Goal: Task Accomplishment & Management: Use online tool/utility

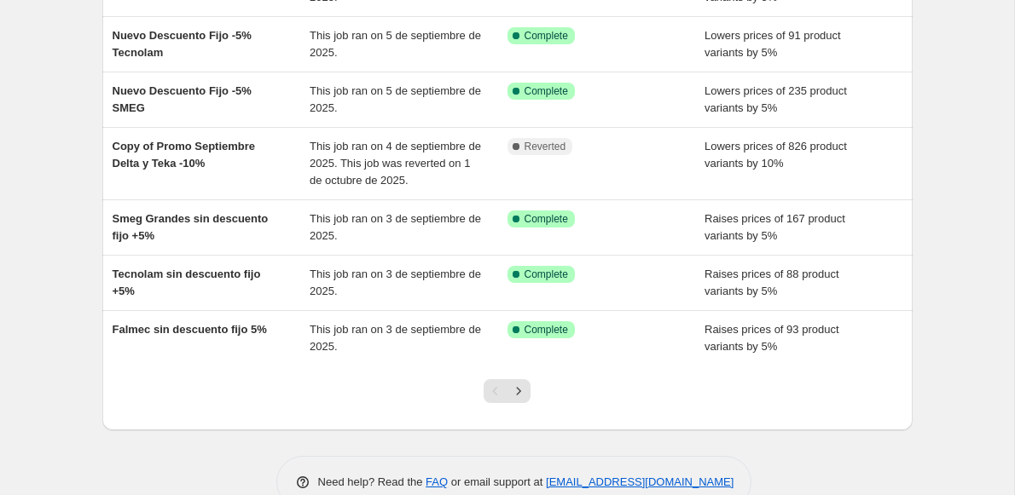
scroll to position [434, 0]
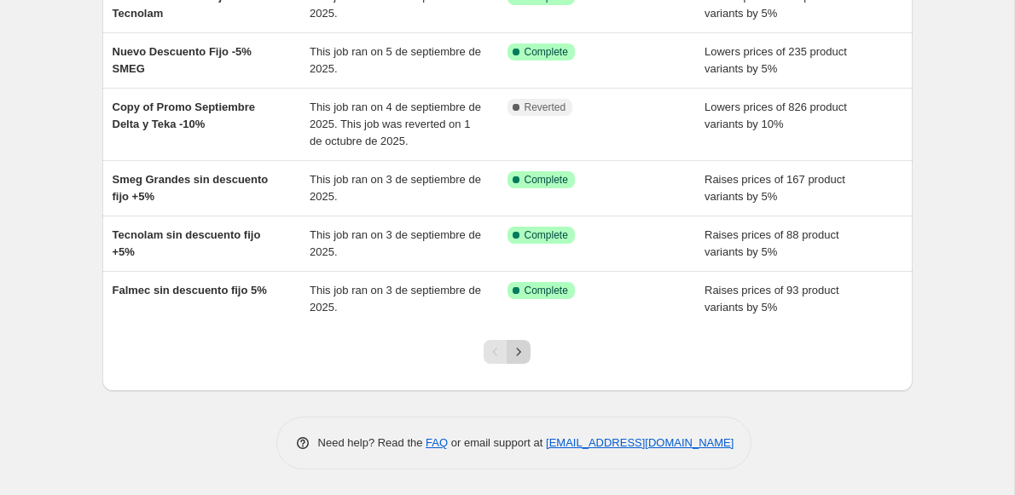
click at [518, 353] on icon "Next" at bounding box center [518, 352] width 17 height 17
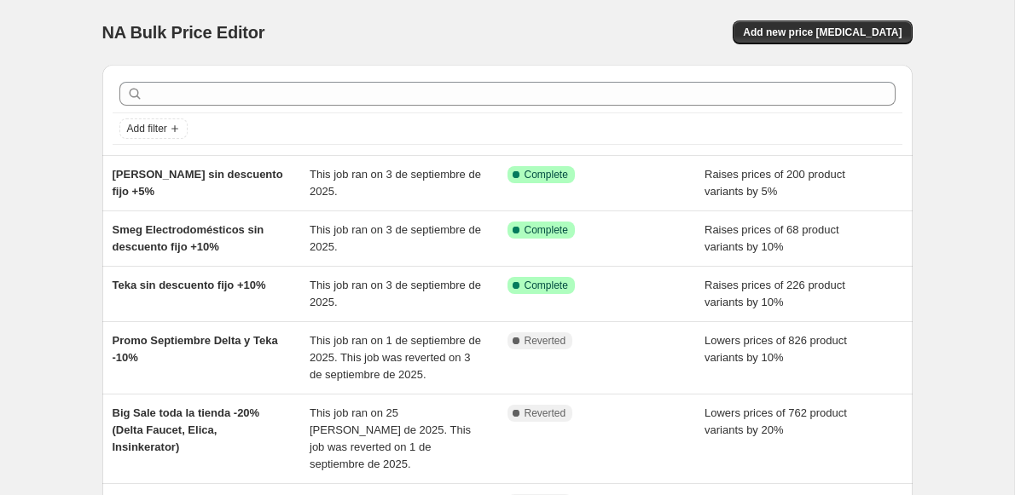
scroll to position [553, 0]
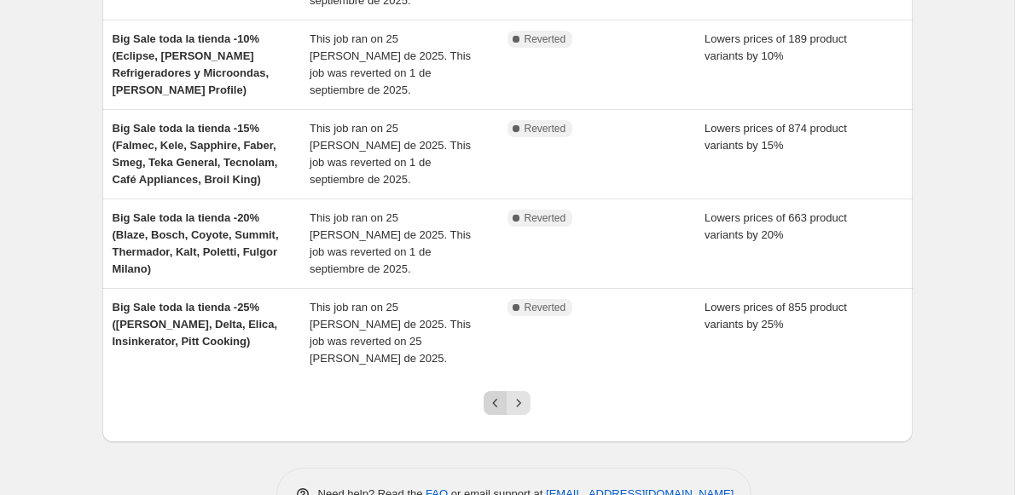
click at [495, 395] on icon "Previous" at bounding box center [495, 403] width 17 height 17
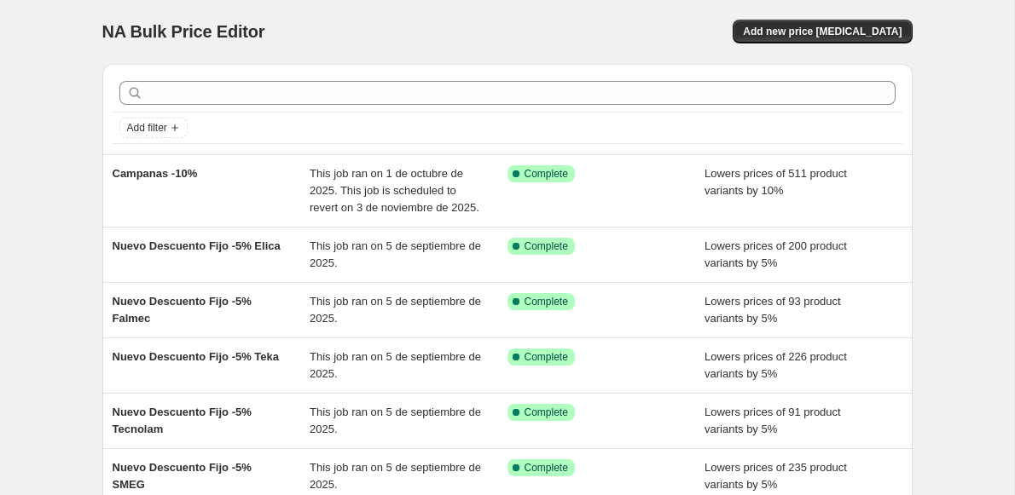
scroll to position [0, 0]
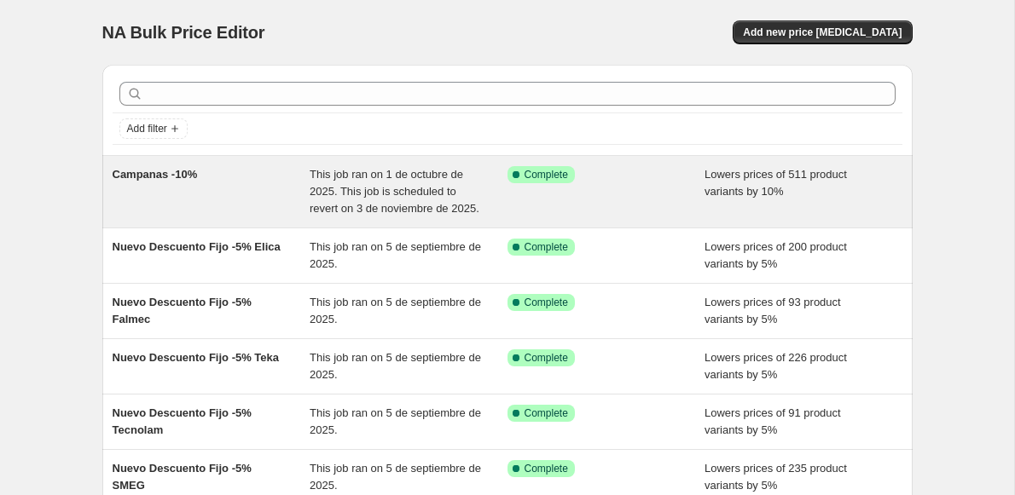
click at [236, 193] on div "Campanas -10%" at bounding box center [212, 191] width 198 height 51
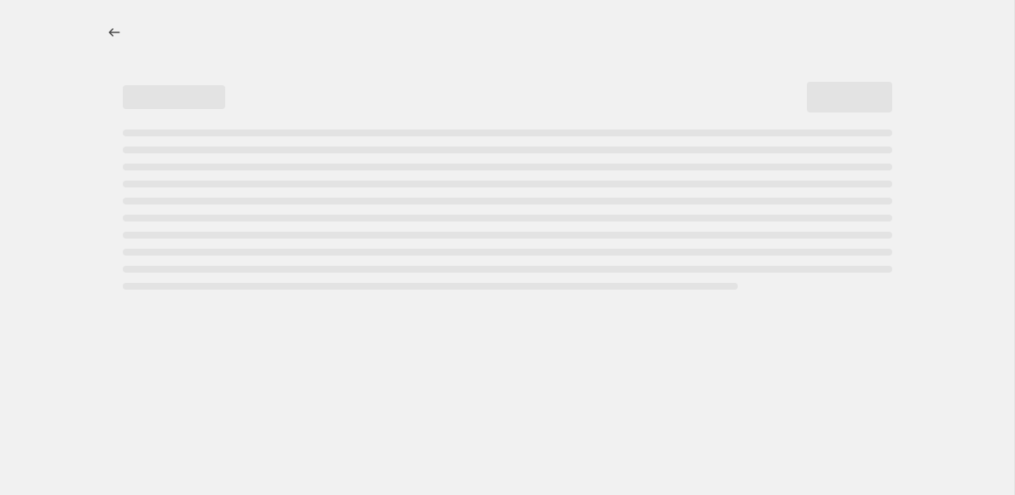
select select "percentage"
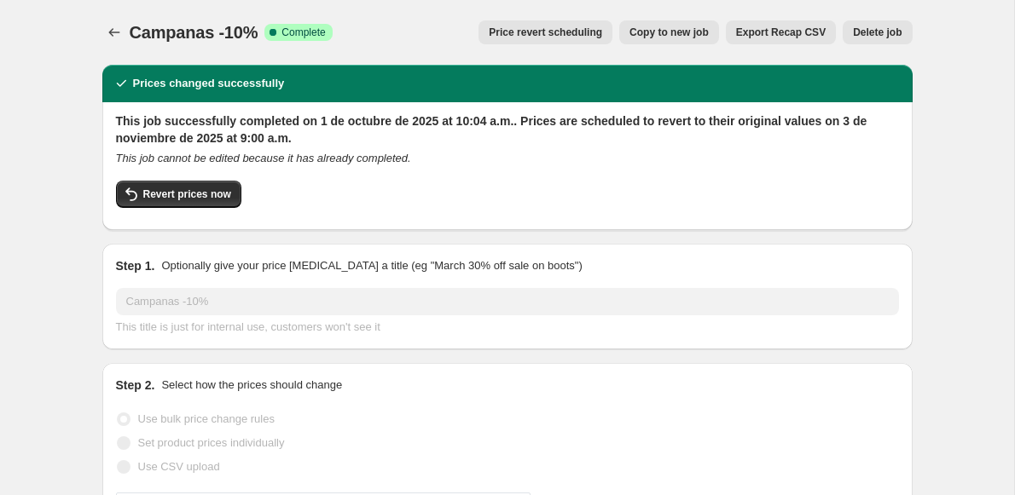
select select "collection"
click at [190, 192] on span "Revert prices now" at bounding box center [187, 195] width 88 height 14
checkbox input "false"
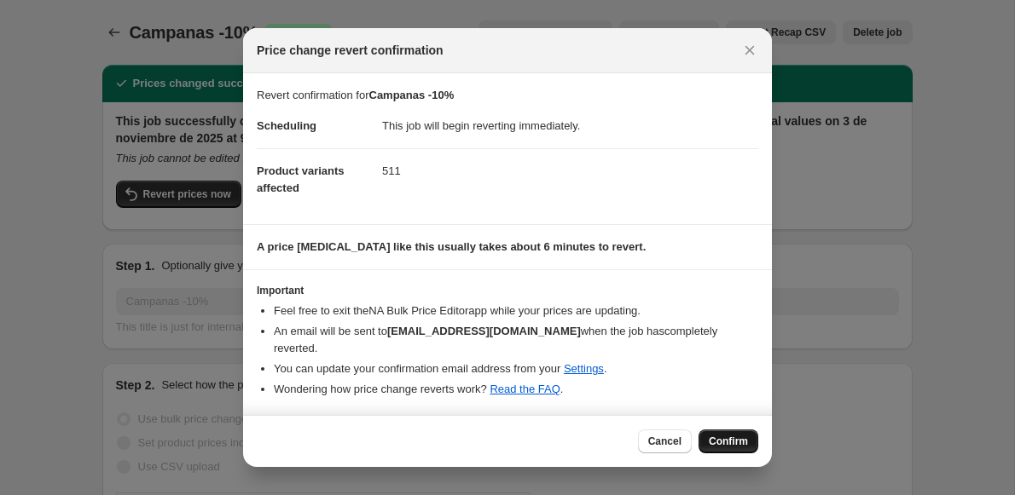
click at [723, 448] on button "Confirm" at bounding box center [728, 442] width 60 height 24
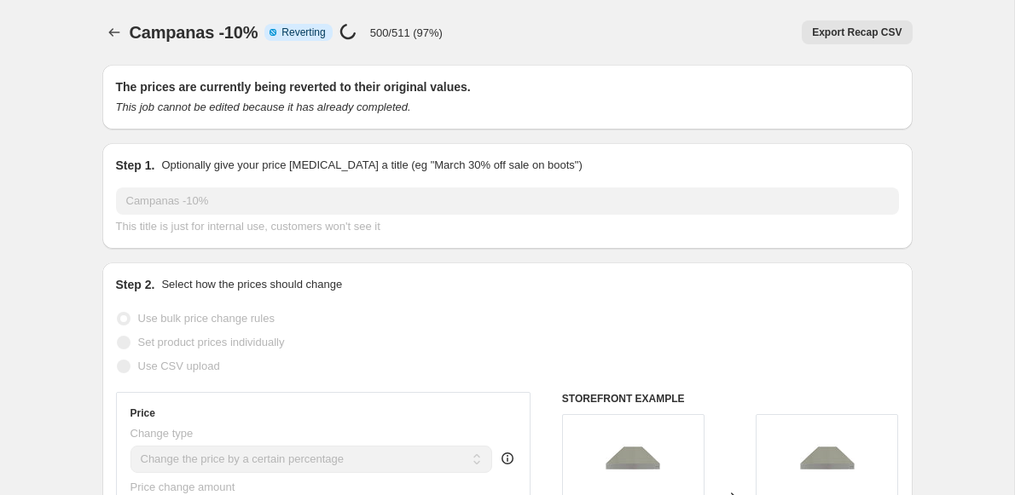
select select "percentage"
select select "collection"
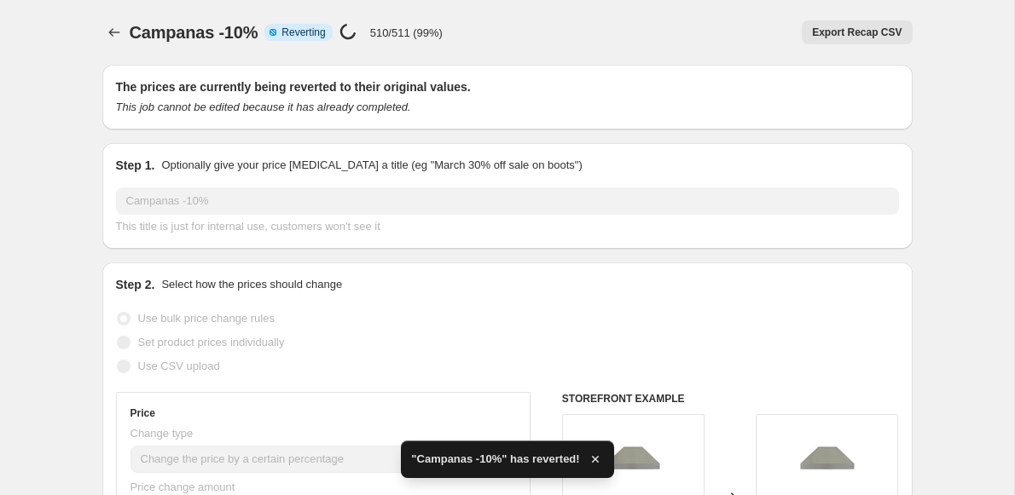
checkbox input "true"
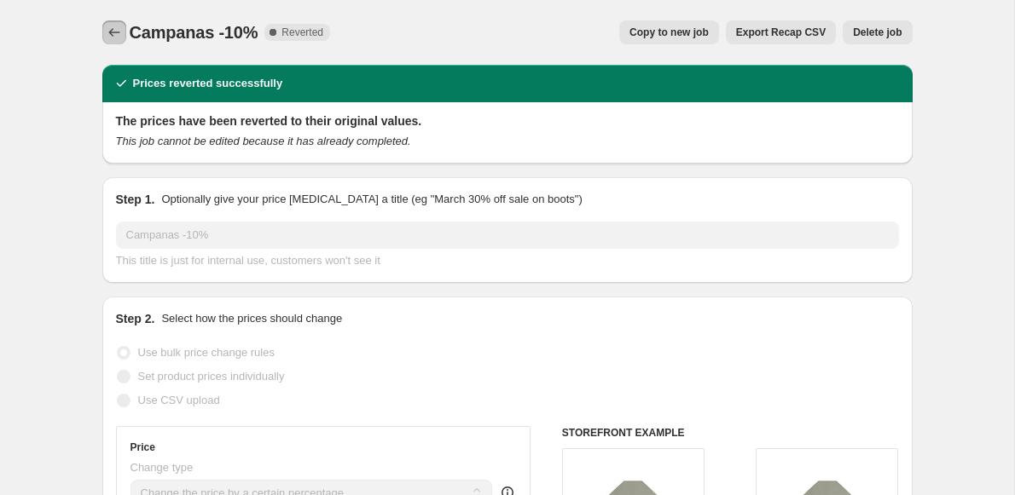
click at [114, 29] on icon "Price change jobs" at bounding box center [114, 32] width 17 height 17
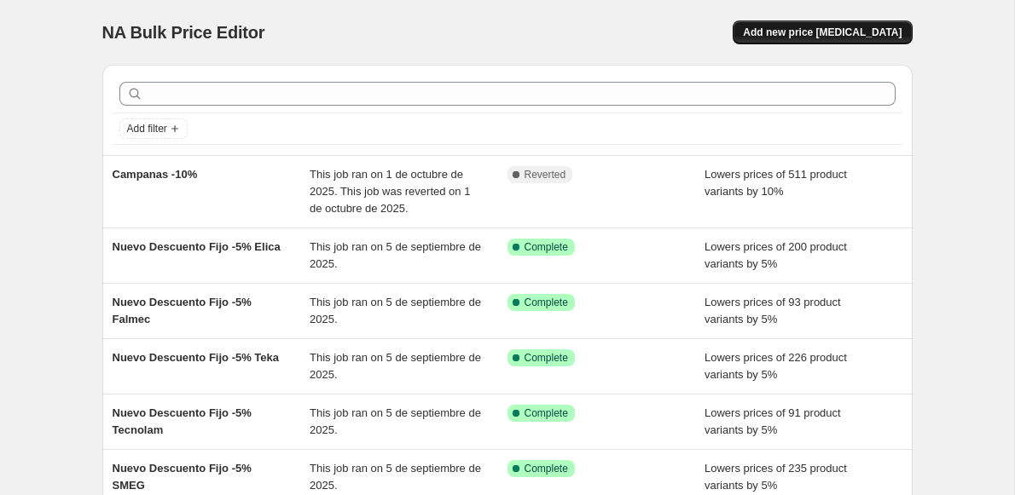
click at [806, 32] on span "Add new price change job" at bounding box center [822, 33] width 159 height 14
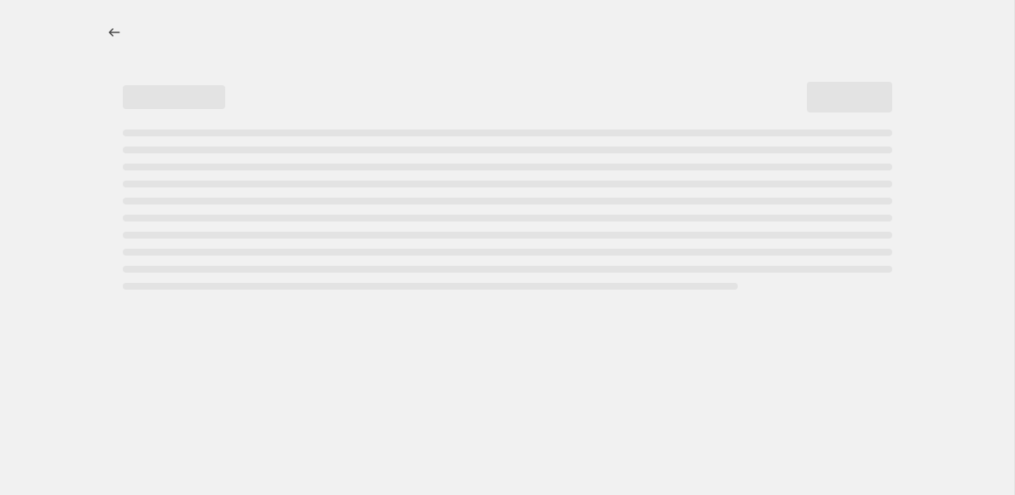
select select "percentage"
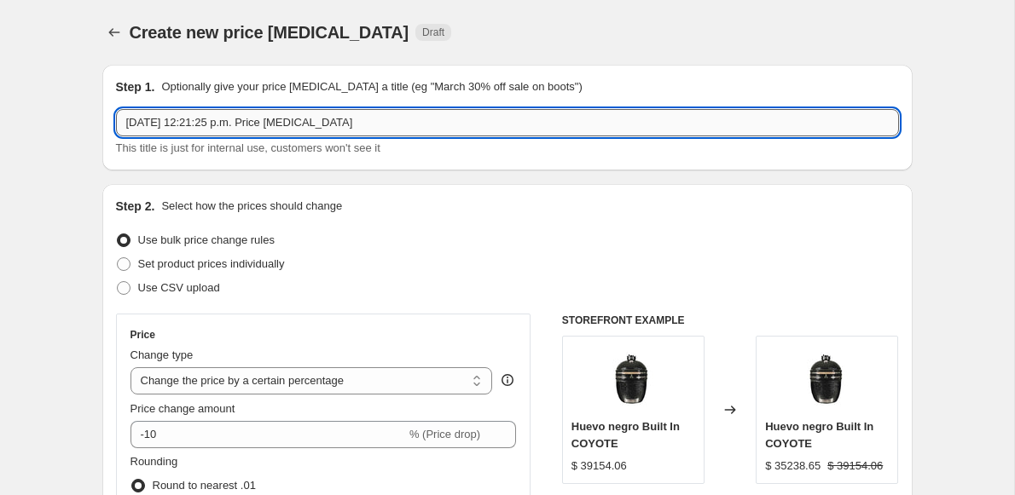
click at [188, 114] on input "1 oct 2025, 12:21:25 p.m. Price change job" at bounding box center [507, 122] width 783 height 27
click at [408, 124] on input "Elica sin descuento fijo por promo campanas +5%" at bounding box center [507, 122] width 783 height 27
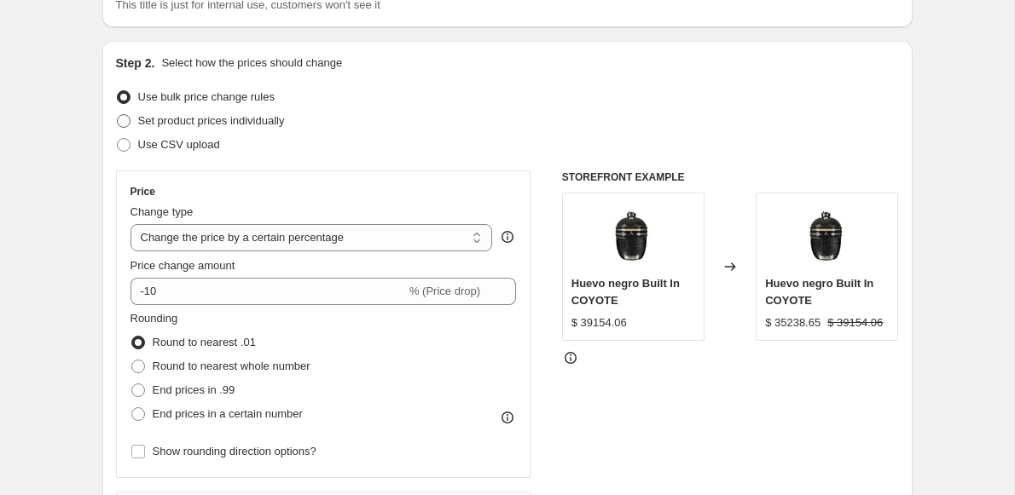
scroll to position [148, 0]
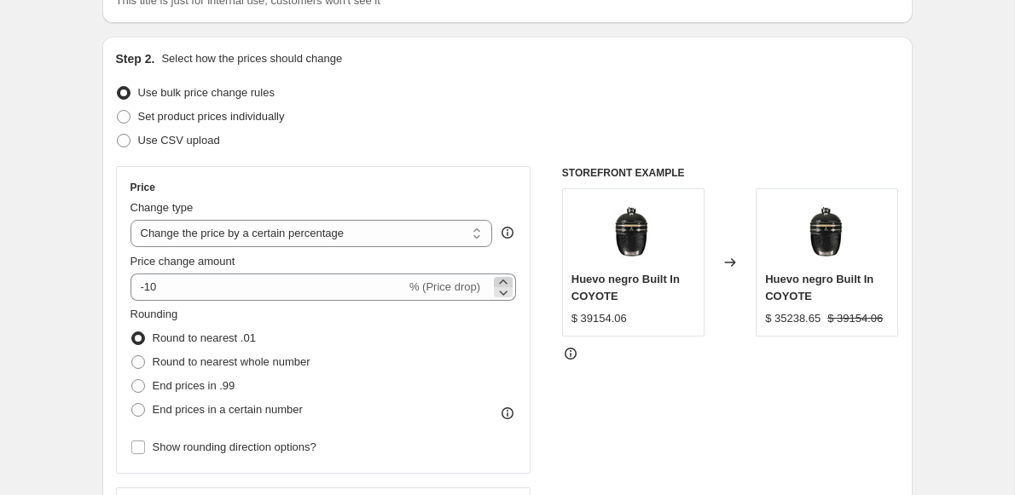
type input "Elica sin descuento fijo por promo campanas +5%"
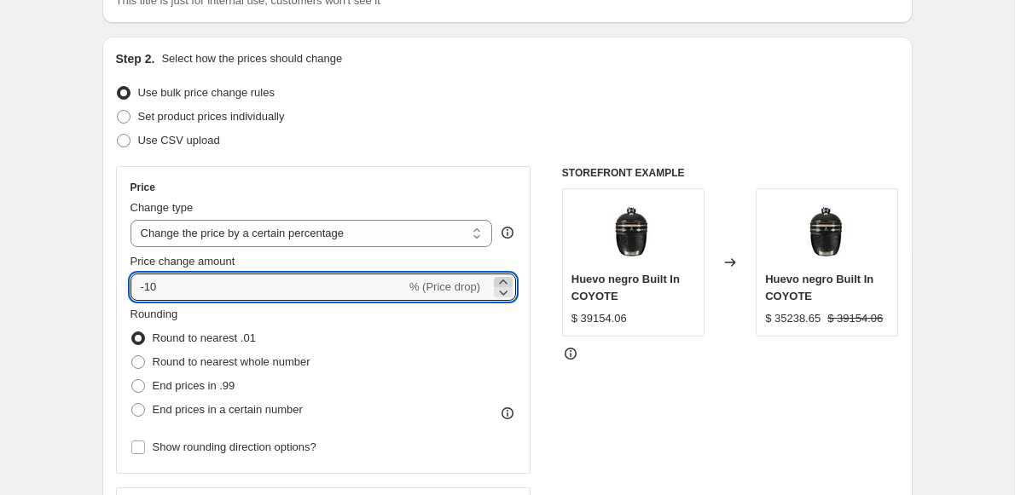
click at [506, 282] on icon at bounding box center [503, 282] width 17 height 17
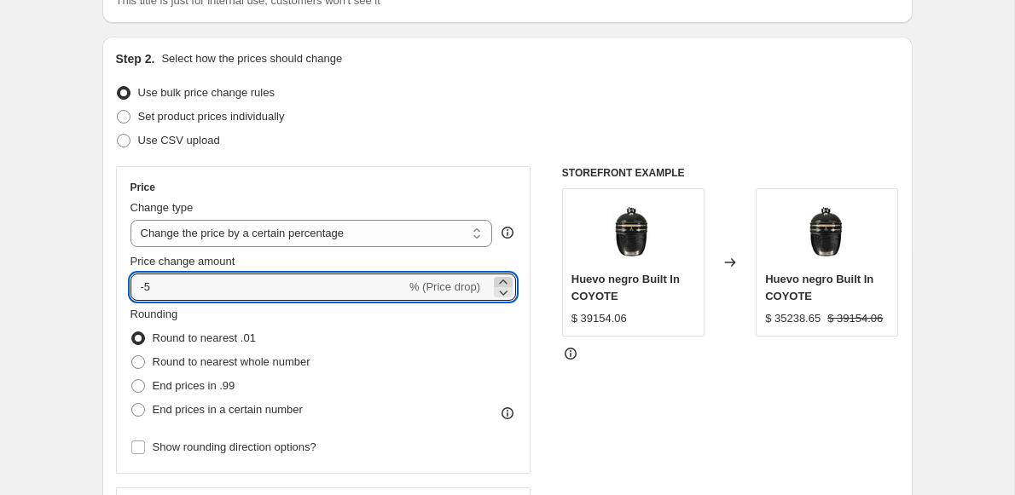
click at [506, 282] on icon at bounding box center [503, 282] width 17 height 17
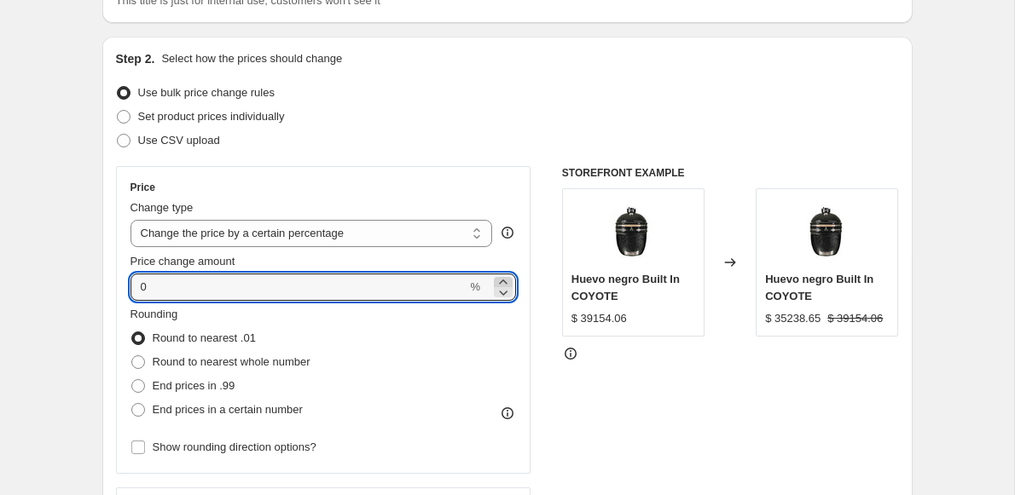
click at [506, 282] on icon at bounding box center [503, 282] width 17 height 17
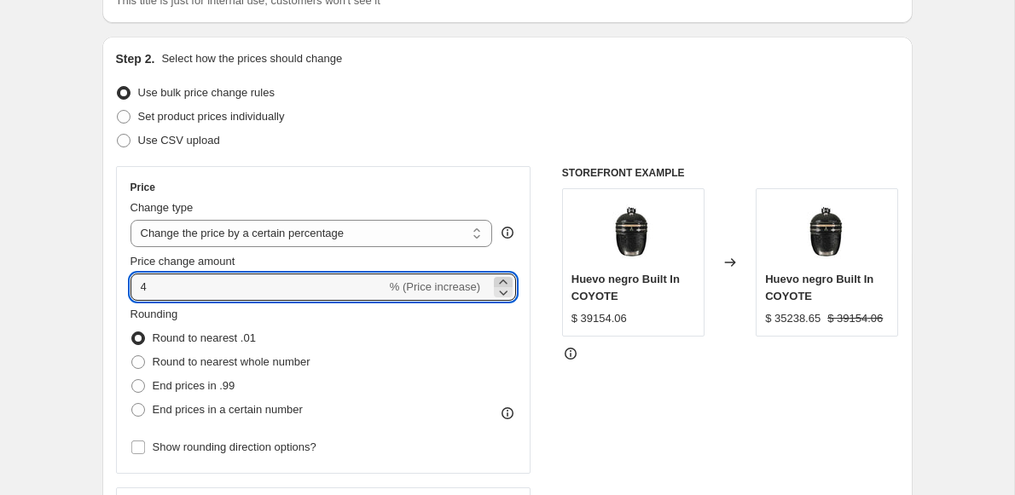
type input "5"
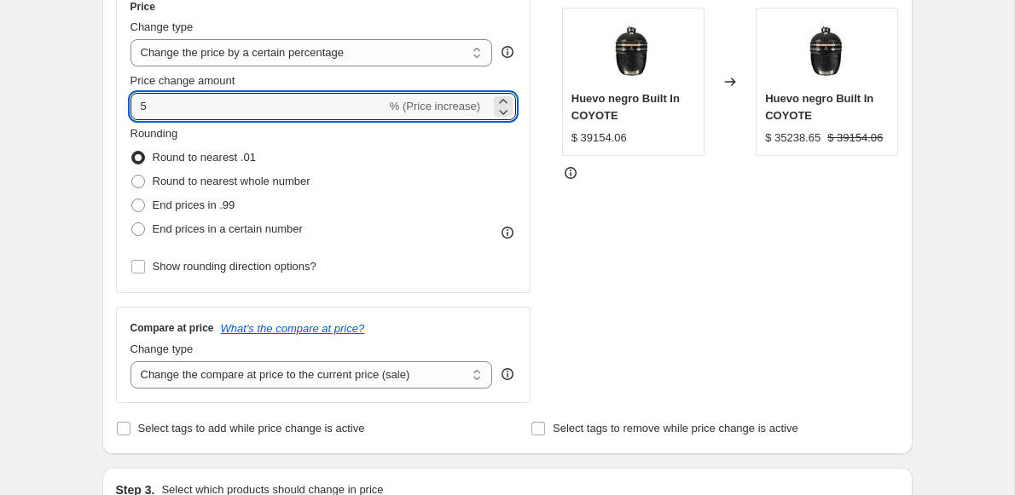
scroll to position [332, 0]
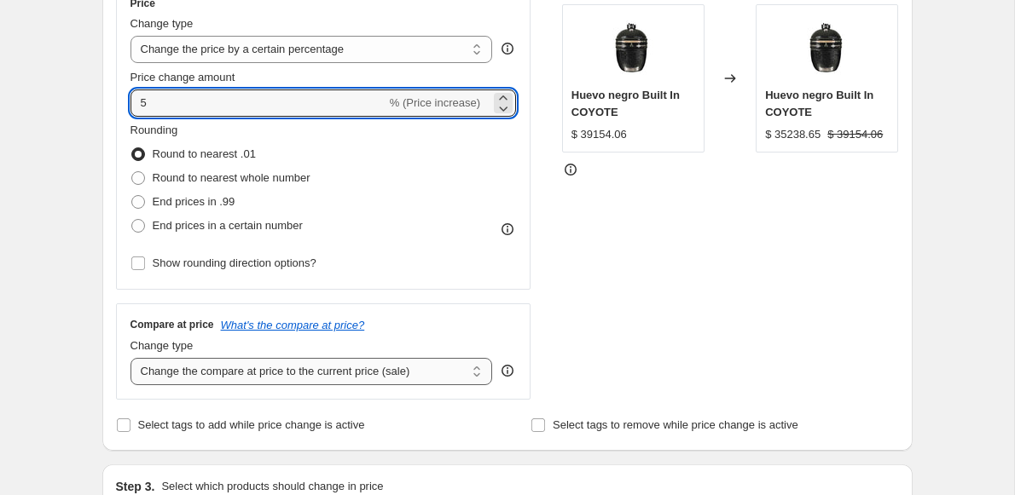
click at [322, 367] on select "Change the compare at price to the current price (sale) Change the compare at p…" at bounding box center [311, 371] width 362 height 27
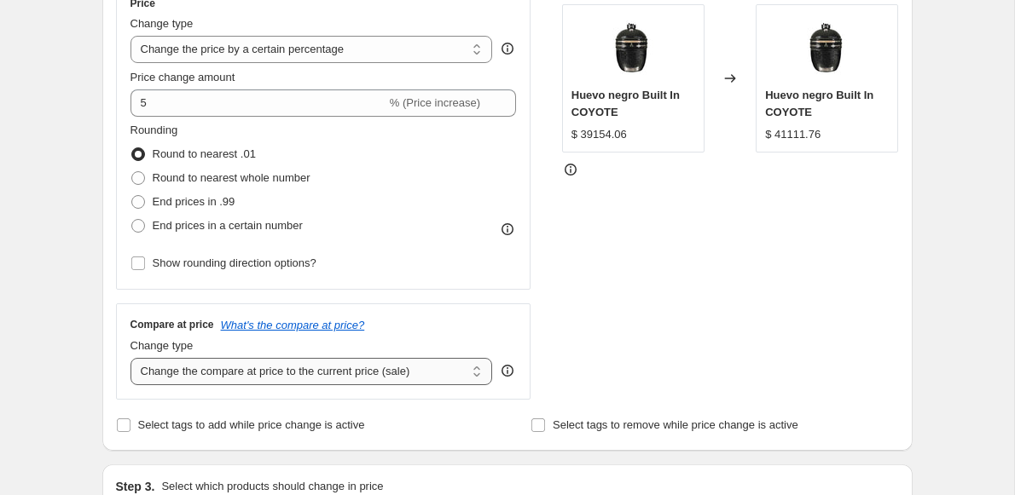
select select "no_change"
click at [130, 358] on select "Change the compare at price to the current price (sale) Change the compare at p…" at bounding box center [311, 371] width 362 height 27
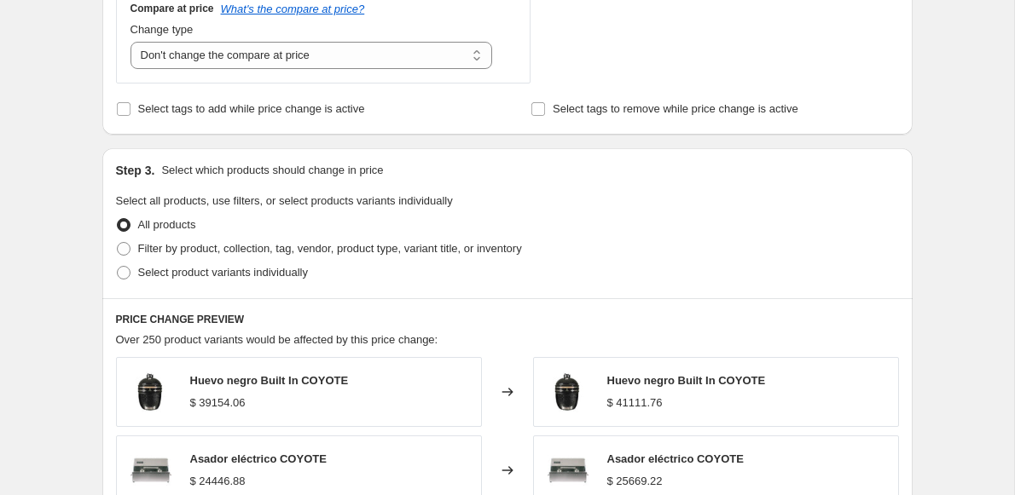
scroll to position [652, 0]
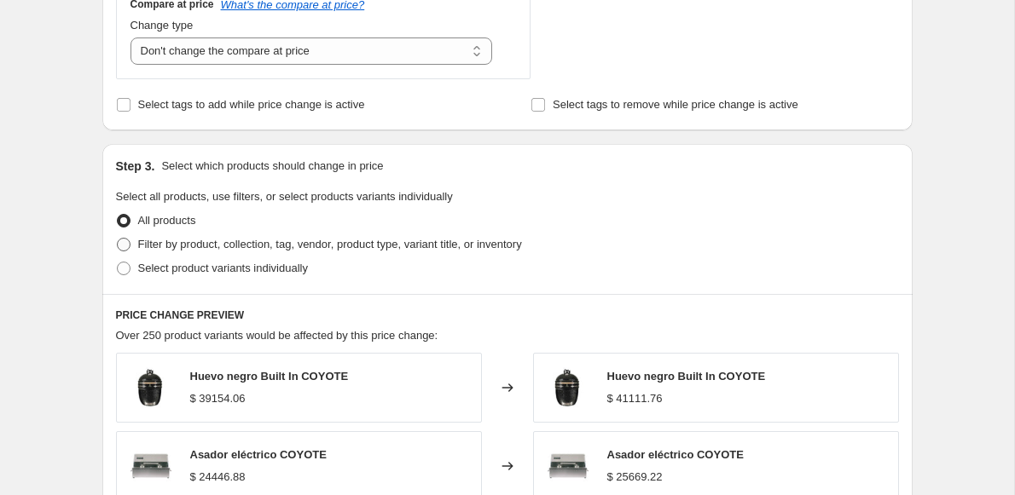
click at [121, 239] on span at bounding box center [124, 245] width 14 height 14
click at [118, 239] on input "Filter by product, collection, tag, vendor, product type, variant title, or inv…" at bounding box center [117, 238] width 1 height 1
radio input "true"
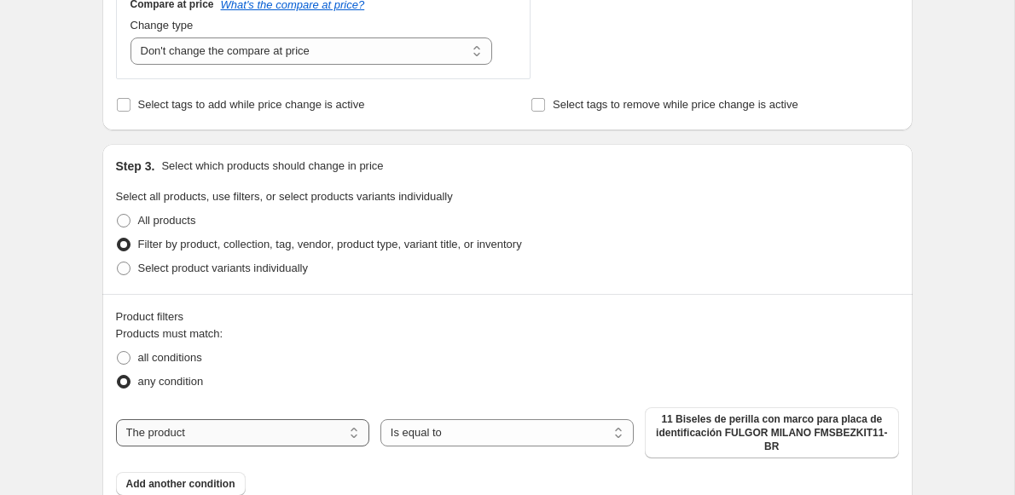
click at [159, 437] on select "The product The product's collection The product's tag The product's vendor The…" at bounding box center [242, 432] width 253 height 27
select select "collection"
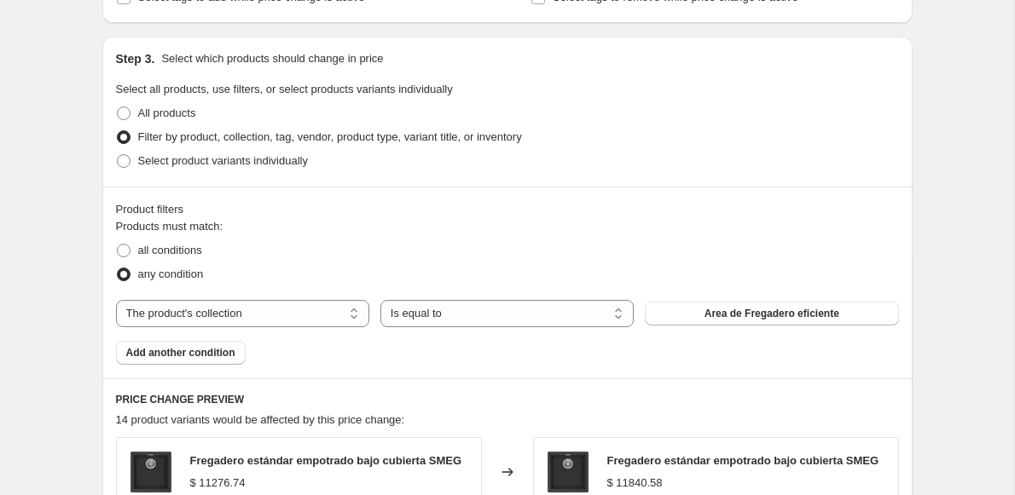
scroll to position [819, 0]
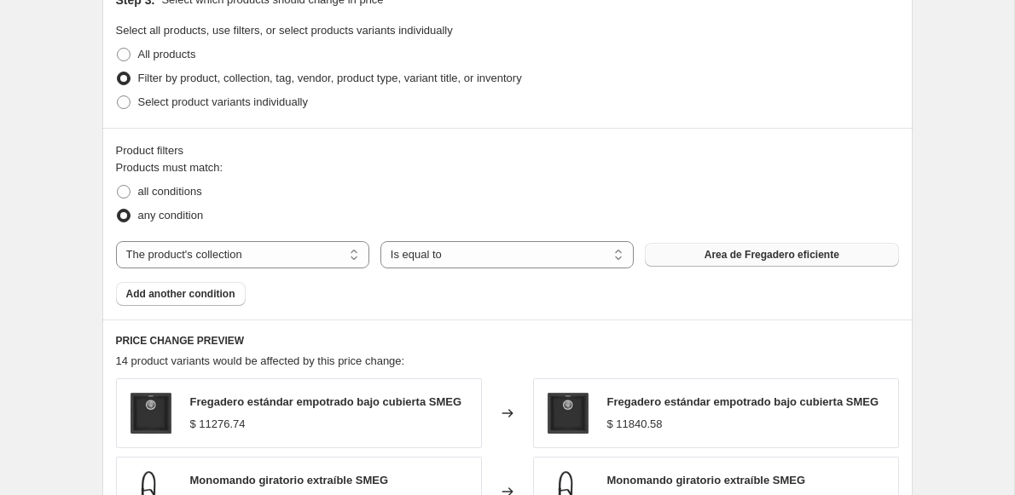
click at [736, 256] on span "Area de Fregadero eficiente" at bounding box center [771, 255] width 135 height 14
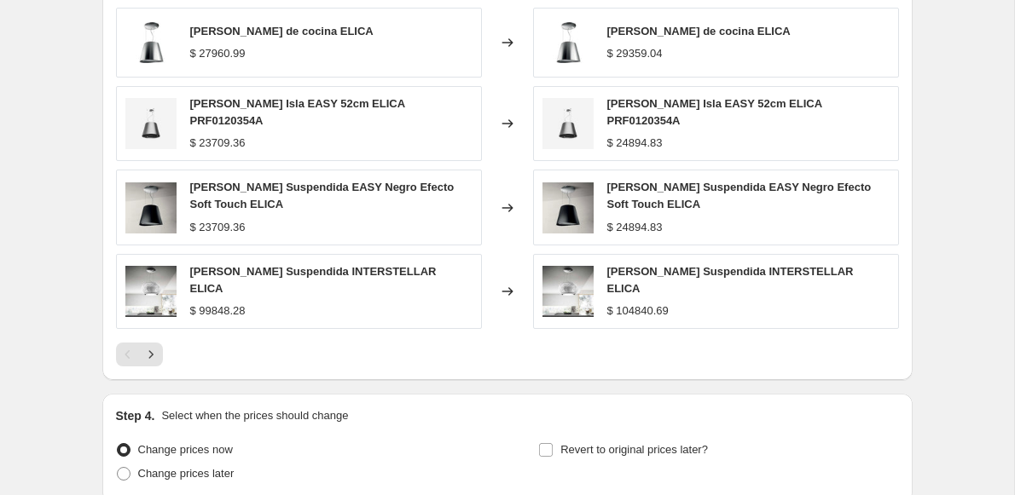
scroll to position [1406, 0]
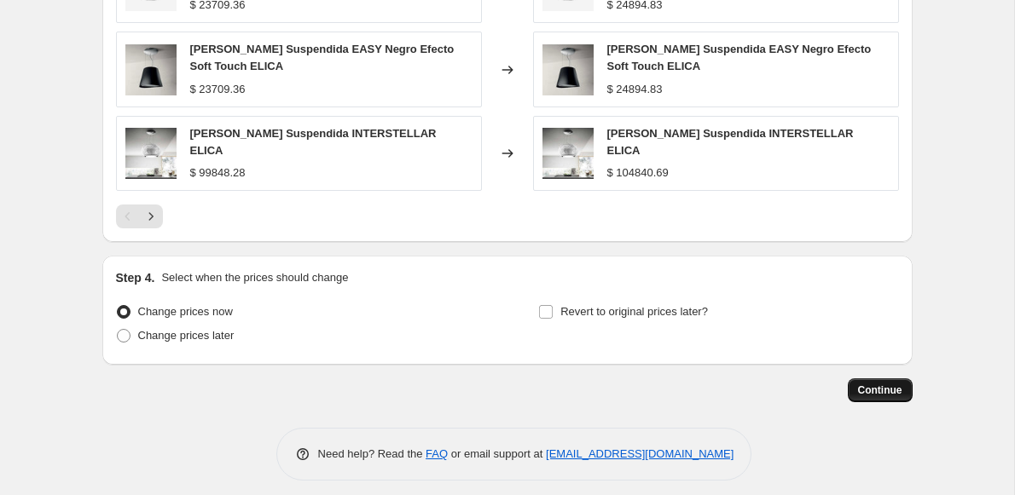
click at [876, 384] on span "Continue" at bounding box center [880, 391] width 44 height 14
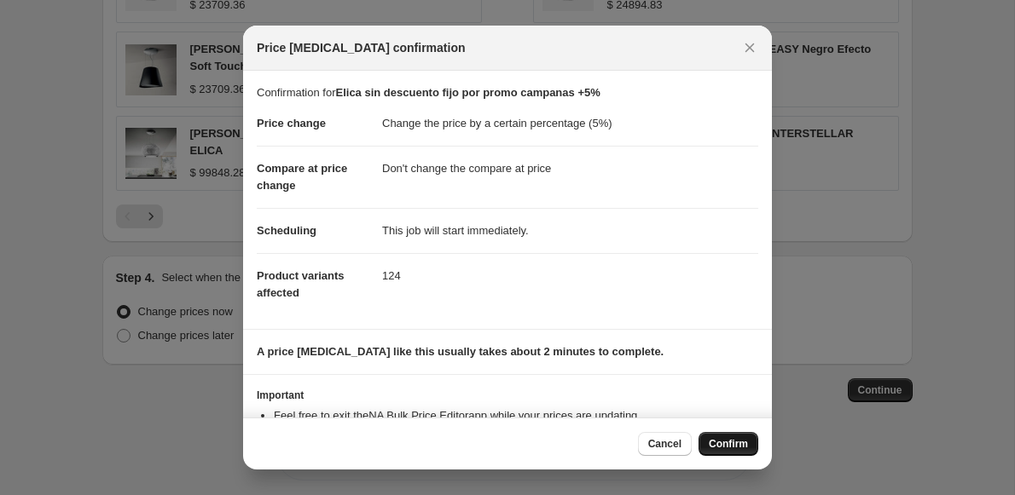
click at [721, 446] on span "Confirm" at bounding box center [728, 444] width 39 height 14
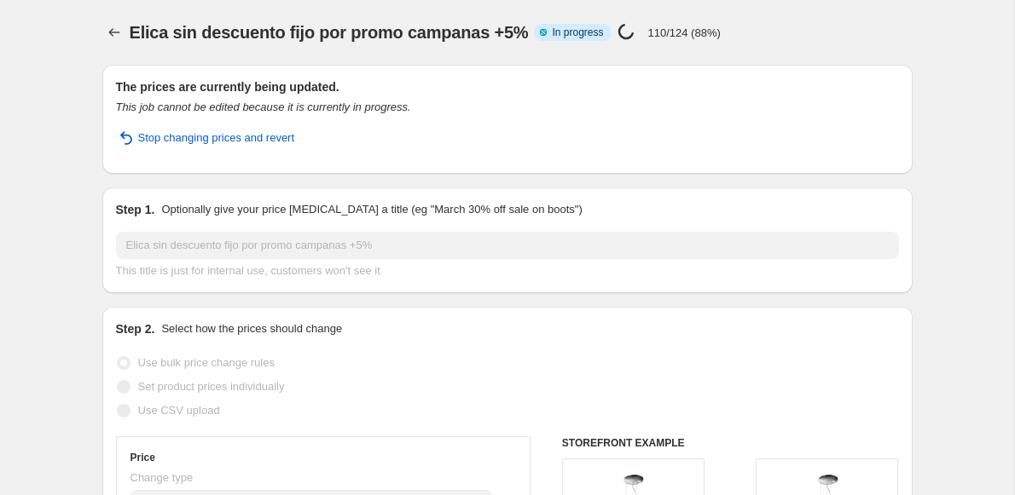
select select "percentage"
select select "no_change"
select select "collection"
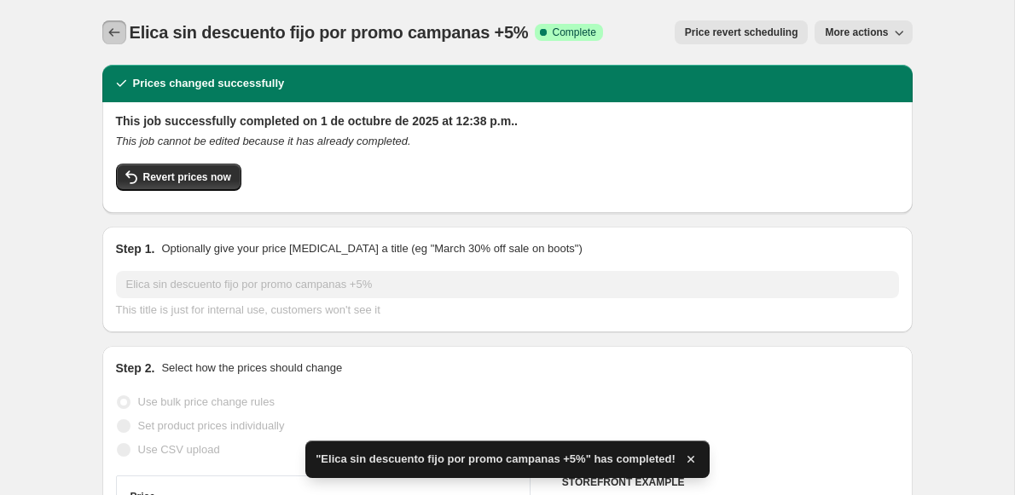
click at [106, 35] on icon "Price change jobs" at bounding box center [114, 32] width 17 height 17
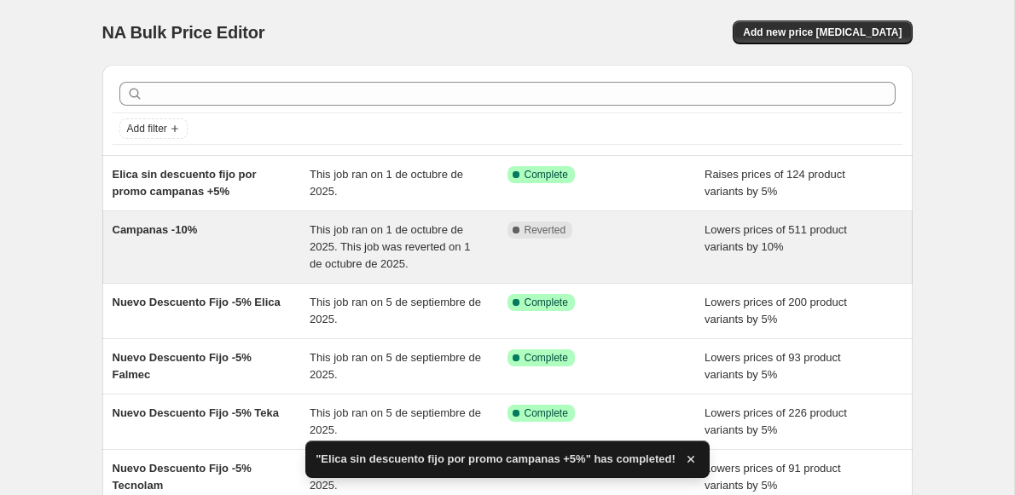
click at [237, 257] on div "Campanas -10%" at bounding box center [212, 247] width 198 height 51
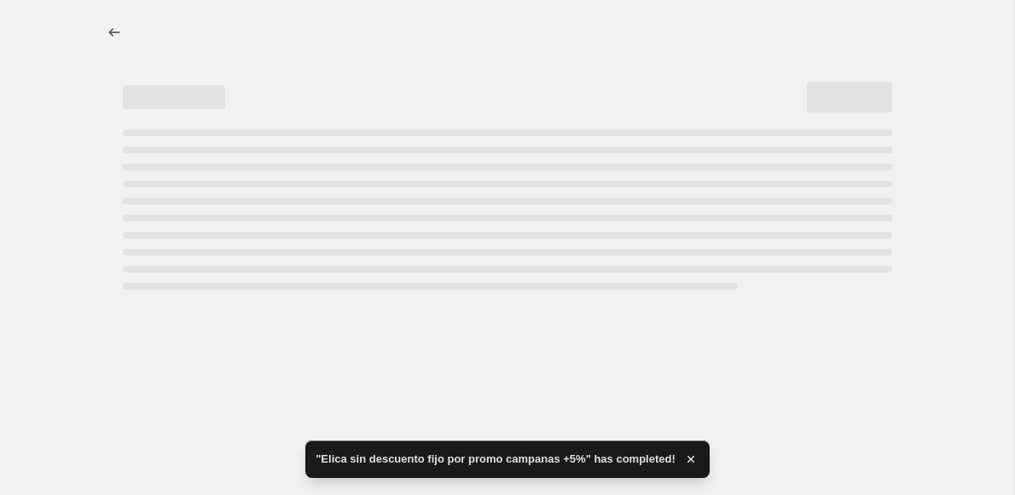
select select "percentage"
select select "collection"
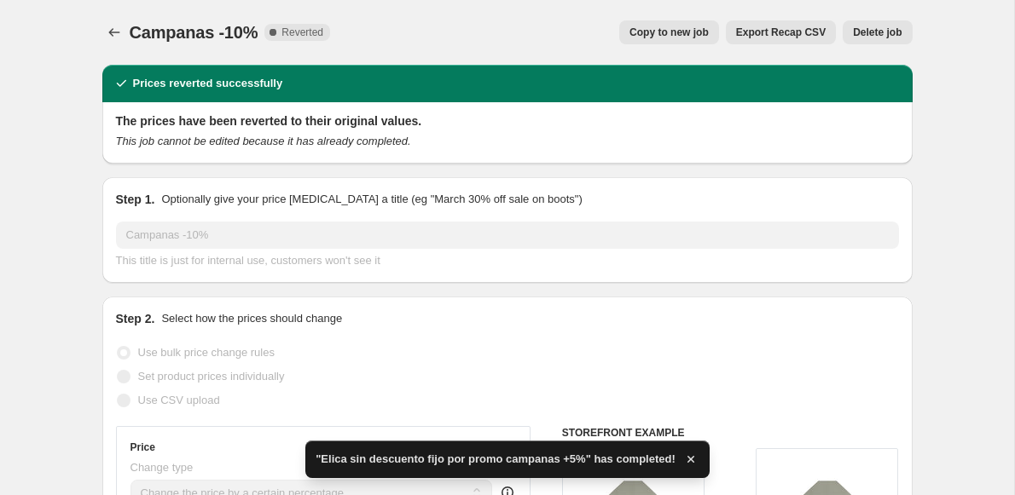
click at [662, 41] on button "Copy to new job" at bounding box center [669, 32] width 100 height 24
select select "percentage"
select select "collection"
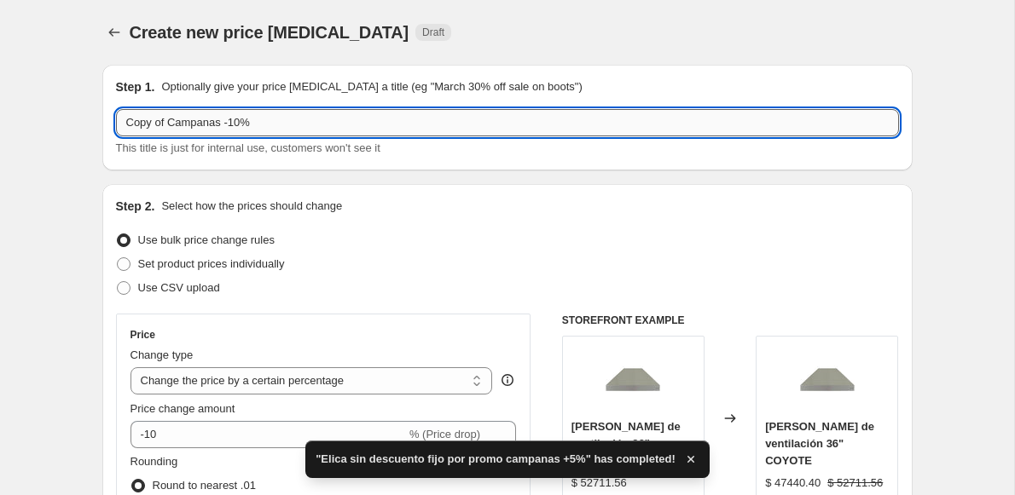
click at [176, 123] on input "Copy of Campanas -10%" at bounding box center [507, 122] width 783 height 27
click at [171, 125] on input "Copy of Campanas -10%" at bounding box center [507, 122] width 783 height 27
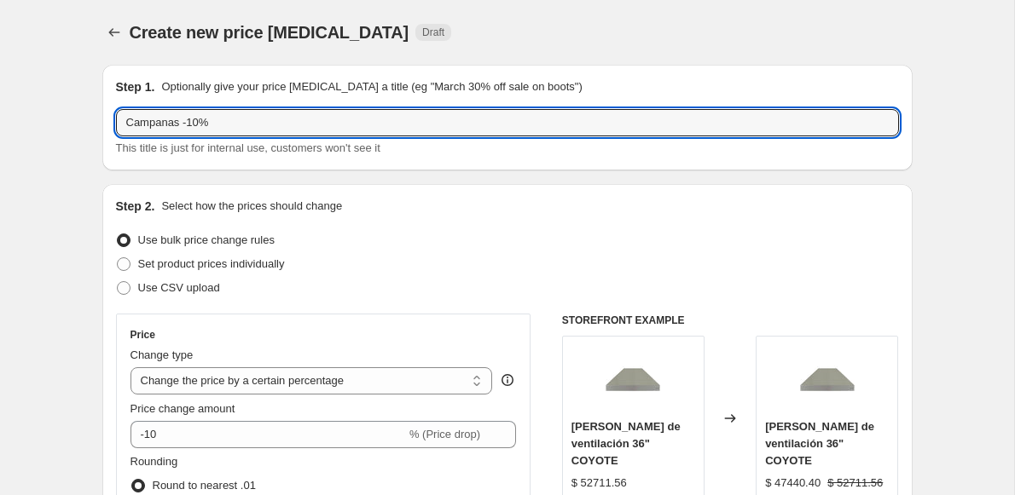
type input "Campanas -10%"
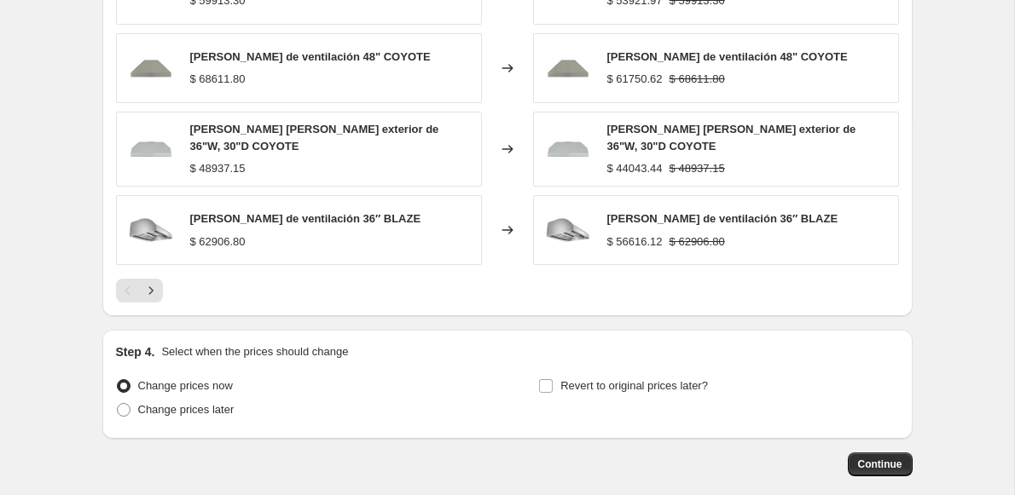
scroll to position [1401, 0]
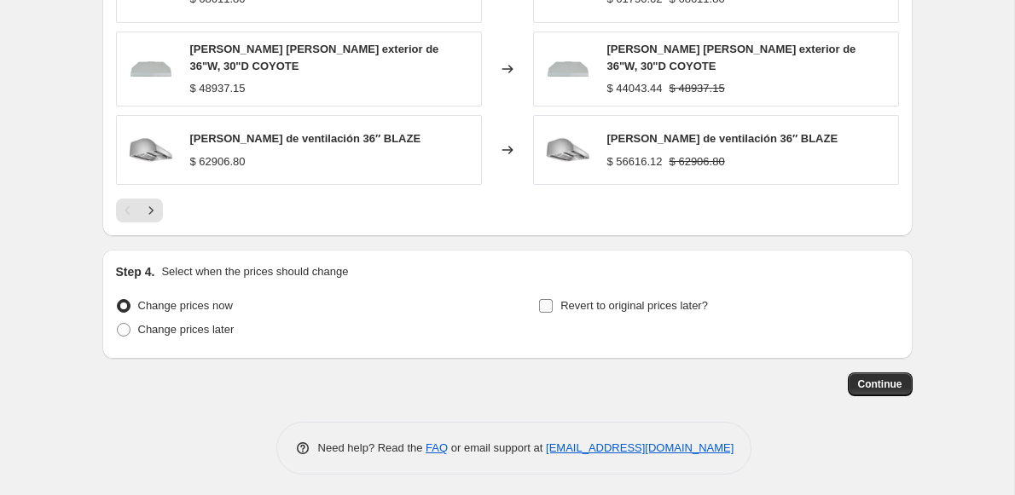
click at [543, 304] on input "Revert to original prices later?" at bounding box center [546, 306] width 14 height 14
checkbox input "true"
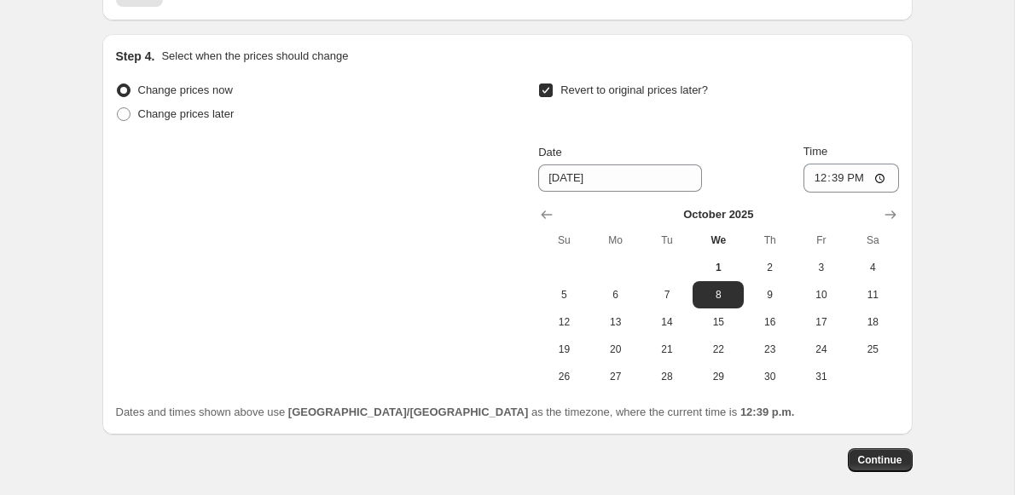
scroll to position [1621, 0]
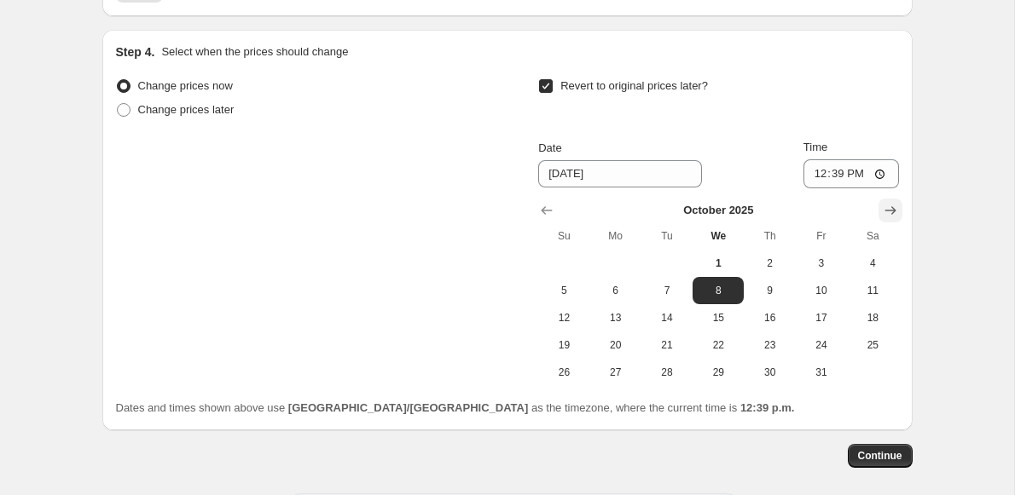
click at [894, 207] on icon "Show next month, November 2025" at bounding box center [889, 211] width 11 height 9
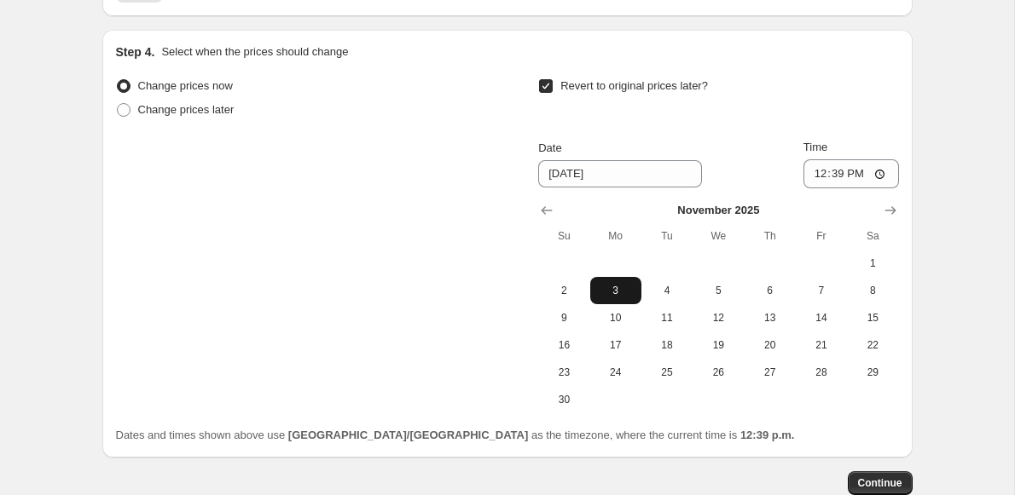
click at [612, 293] on button "3" at bounding box center [615, 290] width 51 height 27
type input "11/3/2025"
click at [807, 168] on input "12:39" at bounding box center [850, 173] width 95 height 29
type input "09:00"
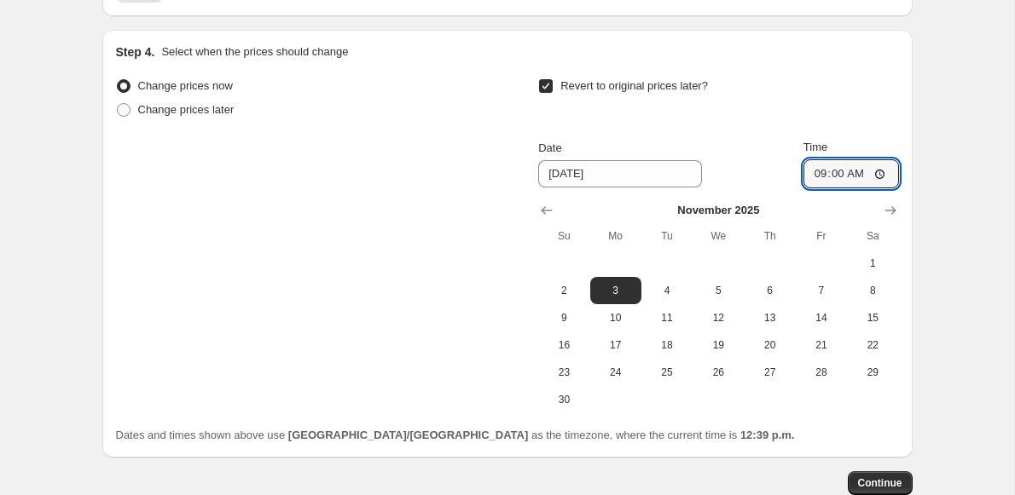
click at [414, 275] on div "Change prices now Change prices later Revert to original prices later? Date 11/…" at bounding box center [507, 243] width 783 height 339
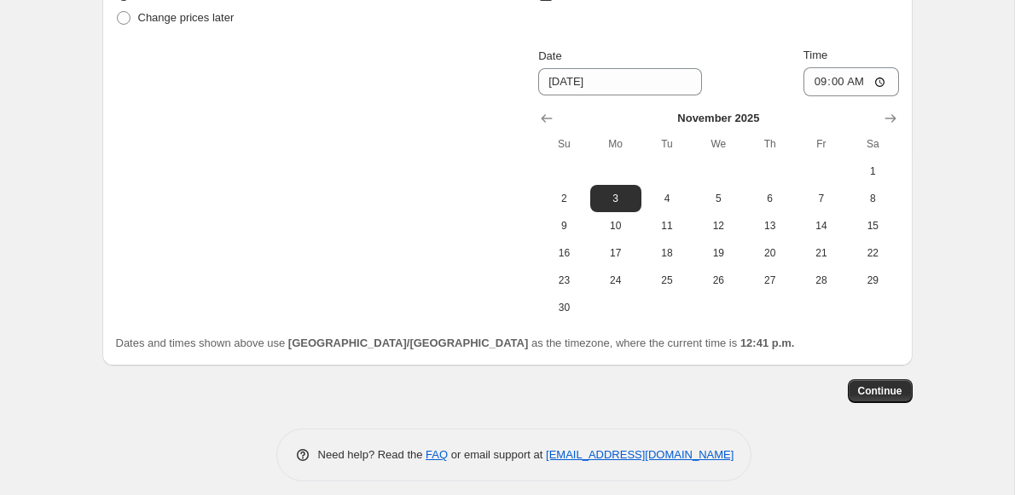
scroll to position [1720, 0]
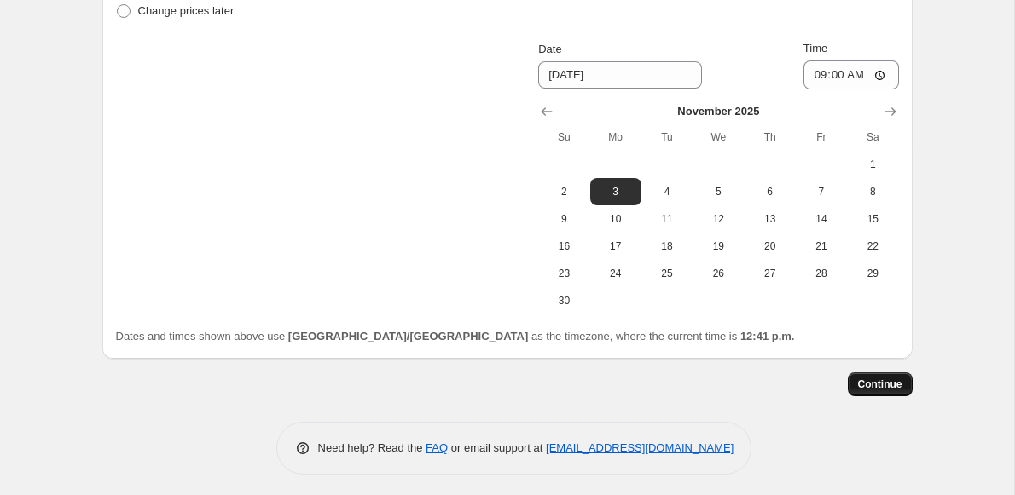
click at [876, 381] on span "Continue" at bounding box center [880, 385] width 44 height 14
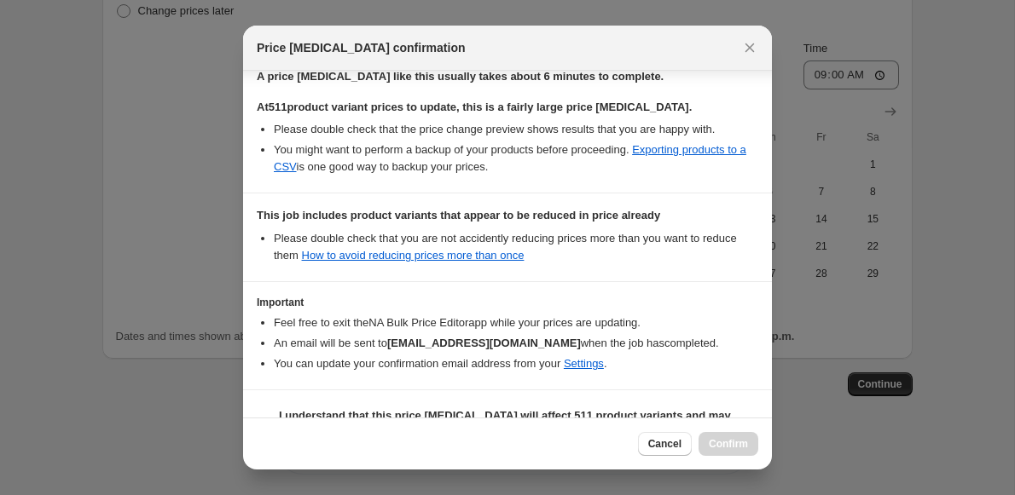
scroll to position [333, 0]
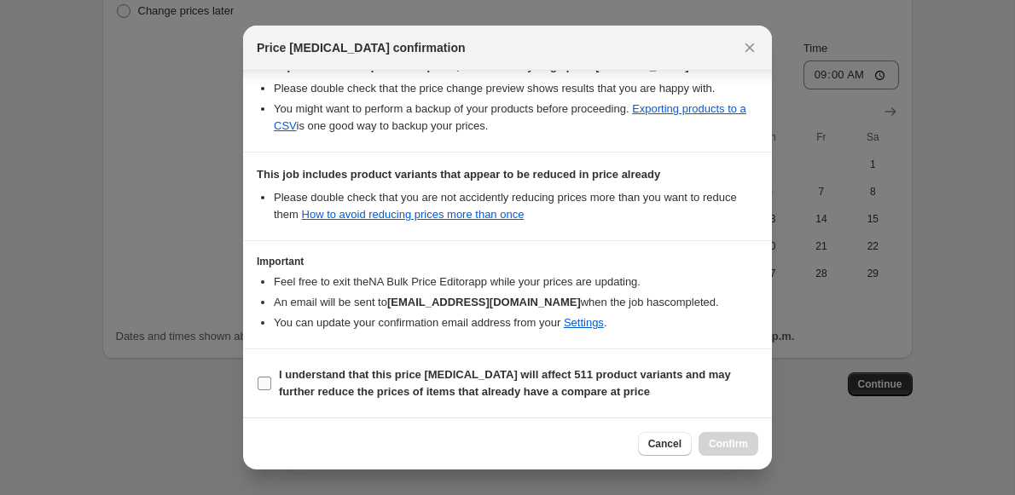
click at [271, 386] on span ":rcv:" at bounding box center [264, 383] width 15 height 15
click at [271, 386] on input "I understand that this price change job will affect 511 product variants and ma…" at bounding box center [264, 384] width 14 height 14
checkbox input "true"
click at [724, 450] on span "Confirm" at bounding box center [728, 444] width 39 height 14
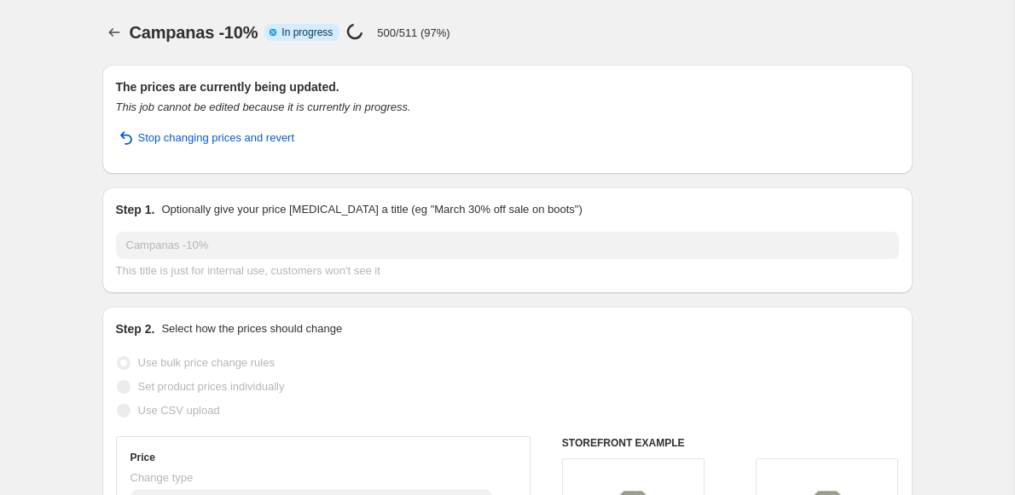
select select "percentage"
select select "collection"
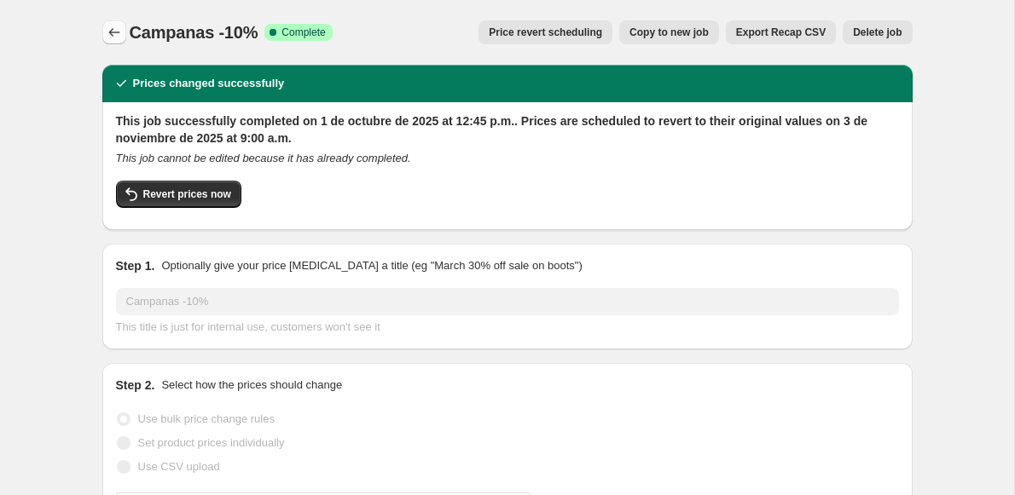
click at [115, 28] on icon "Price change jobs" at bounding box center [114, 32] width 17 height 17
